Goal: Check status: Check status

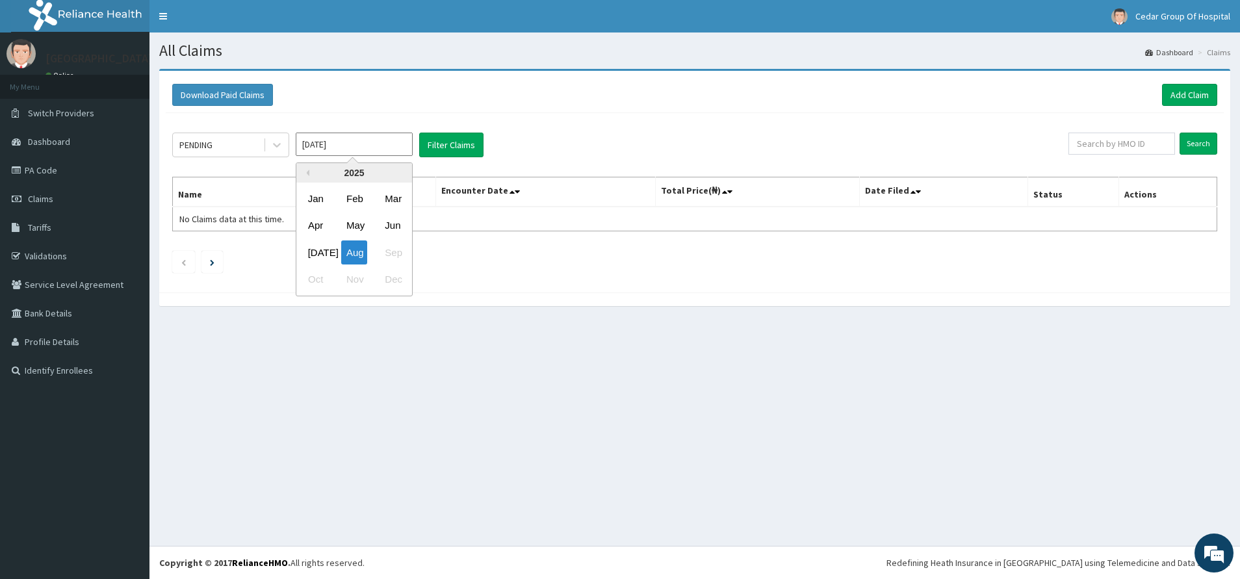
click at [313, 144] on input "[DATE]" at bounding box center [354, 144] width 117 height 23
click at [320, 256] on div "[DATE]" at bounding box center [316, 252] width 26 height 24
type input "[DATE]"
click at [454, 154] on button "Filter Claims" at bounding box center [451, 145] width 64 height 25
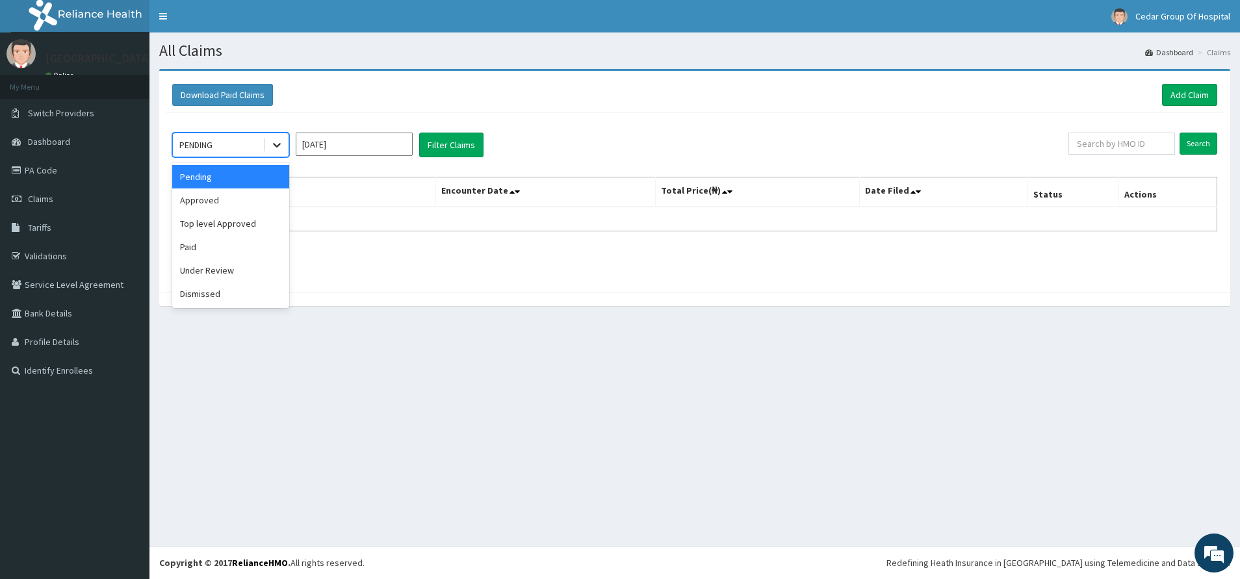
click at [266, 149] on div at bounding box center [276, 144] width 23 height 23
click at [232, 200] on div "Approved" at bounding box center [230, 199] width 117 height 23
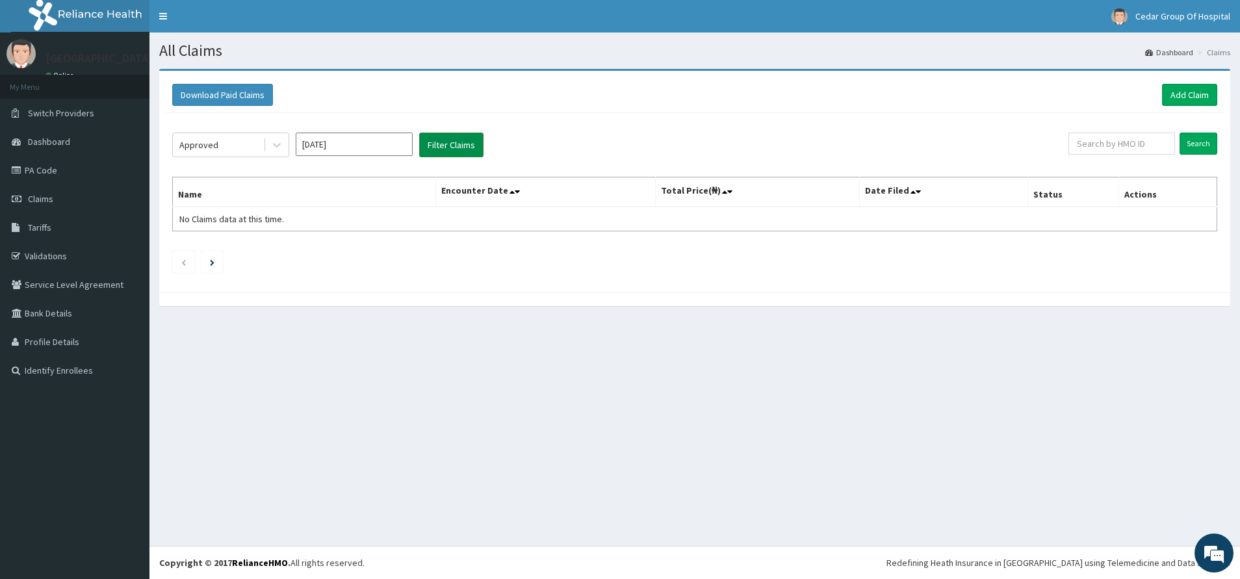
click at [454, 144] on button "Filter Claims" at bounding box center [451, 145] width 64 height 25
